Goal: Find specific page/section: Find specific page/section

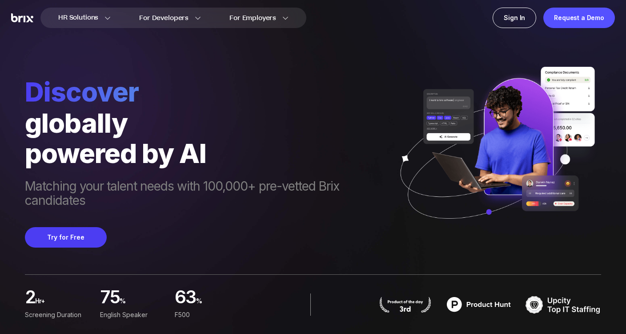
click at [274, 112] on div "globally" at bounding box center [207, 123] width 364 height 30
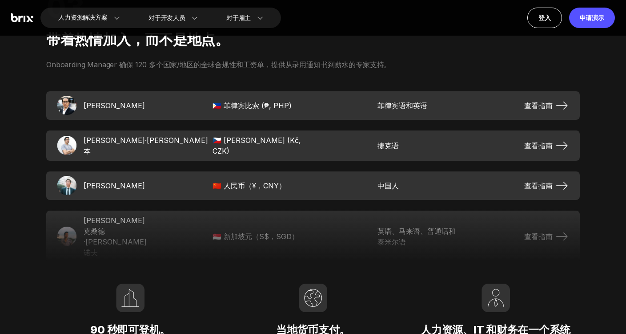
scroll to position [1442, 0]
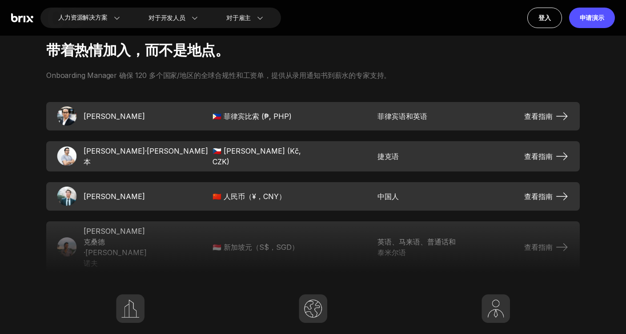
click at [313, 83] on div "03 带着热情加入，而不是地点。 Onboarding Manager 确保 120 多个国家/地区的全球合规性和工资单，提供从录用通知书到薪水的专家支持。 …" at bounding box center [313, 198] width 576 height 448
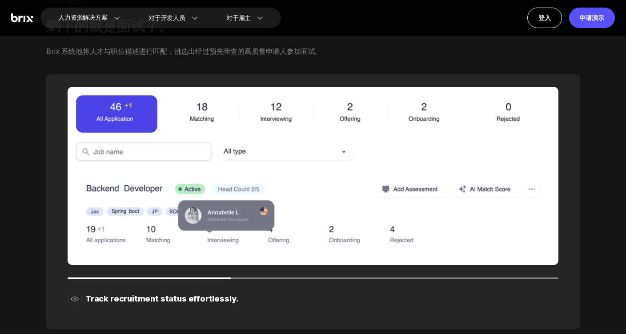
scroll to position [753, 0]
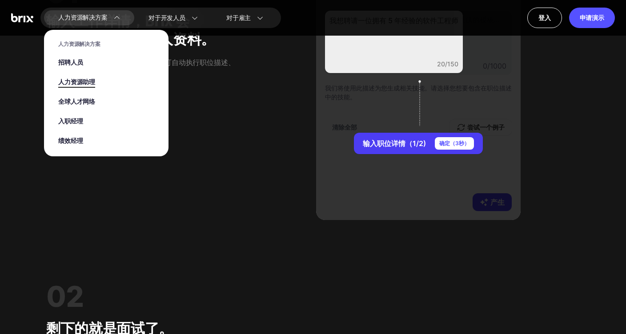
click at [84, 79] on font "人力资源助理" at bounding box center [76, 81] width 37 height 9
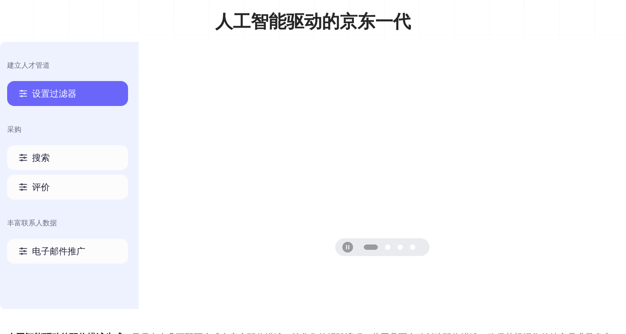
scroll to position [404, 0]
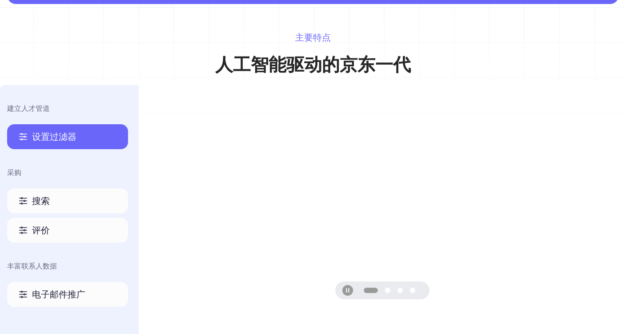
click at [78, 201] on div "搜索" at bounding box center [67, 200] width 121 height 25
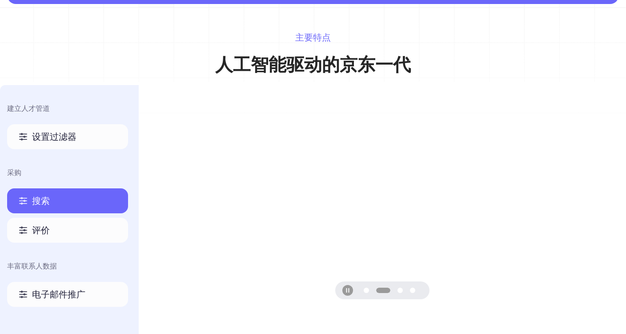
click at [64, 230] on div "评价" at bounding box center [67, 229] width 121 height 25
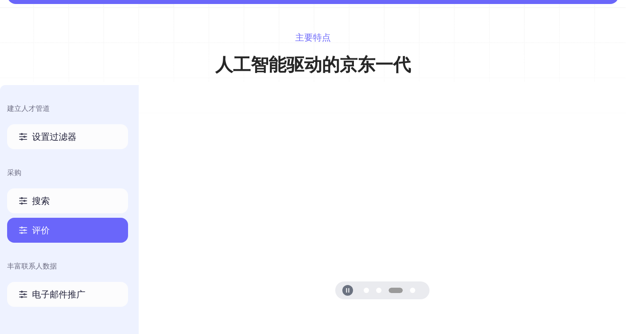
click at [346, 286] on icon at bounding box center [347, 289] width 7 height 7
drag, startPoint x: 346, startPoint y: 137, endPoint x: 336, endPoint y: 142, distance: 10.5
click at [346, 137] on video at bounding box center [382, 194] width 439 height 219
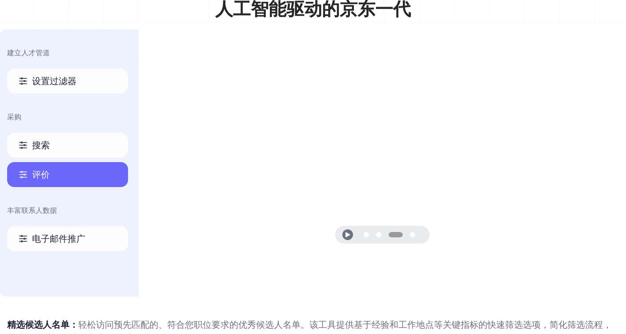
scroll to position [475, 0]
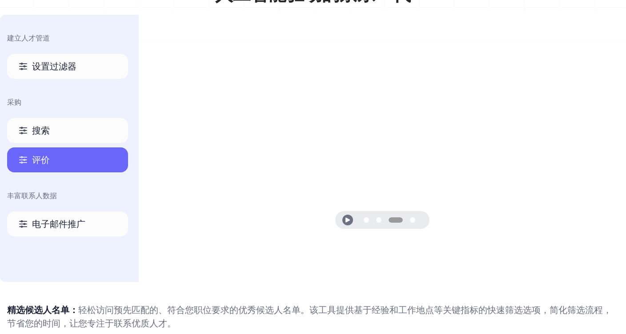
click at [35, 133] on font "搜索" at bounding box center [41, 130] width 18 height 11
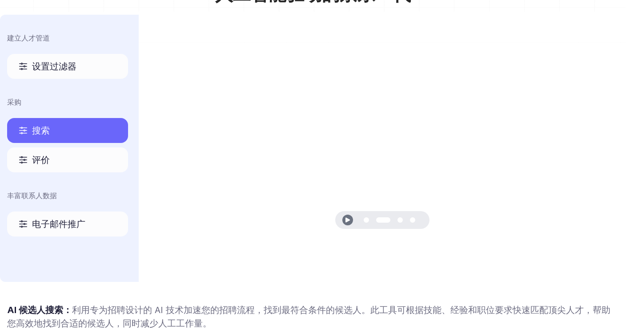
click at [62, 155] on div "评价" at bounding box center [67, 159] width 121 height 25
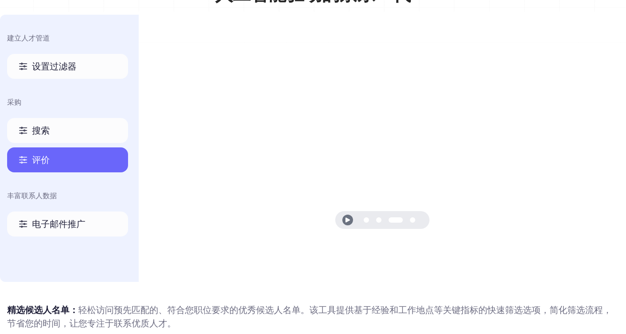
drag, startPoint x: 63, startPoint y: 154, endPoint x: 69, endPoint y: 165, distance: 12.5
click at [67, 162] on div "评价" at bounding box center [67, 159] width 121 height 25
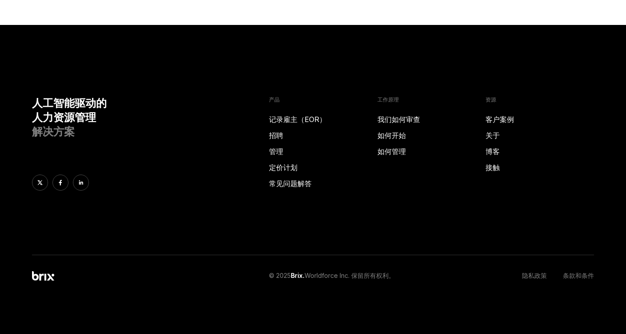
scroll to position [2402, 0]
